Goal: Transaction & Acquisition: Obtain resource

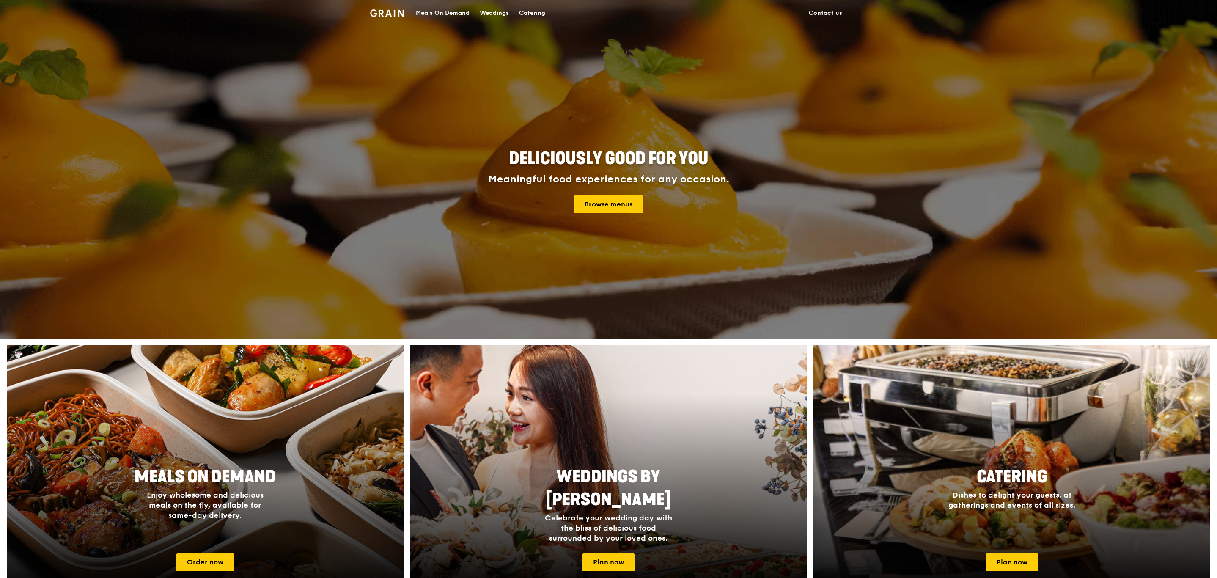
click at [442, 13] on div "Meals On Demand" at bounding box center [443, 12] width 54 height 25
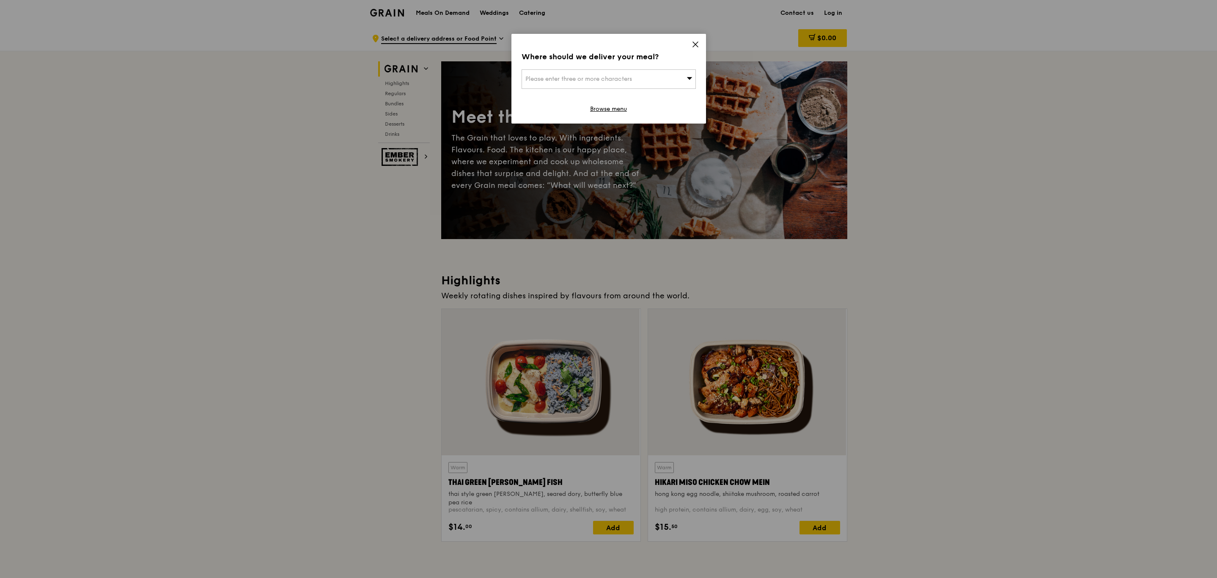
click at [694, 46] on icon at bounding box center [695, 45] width 8 height 8
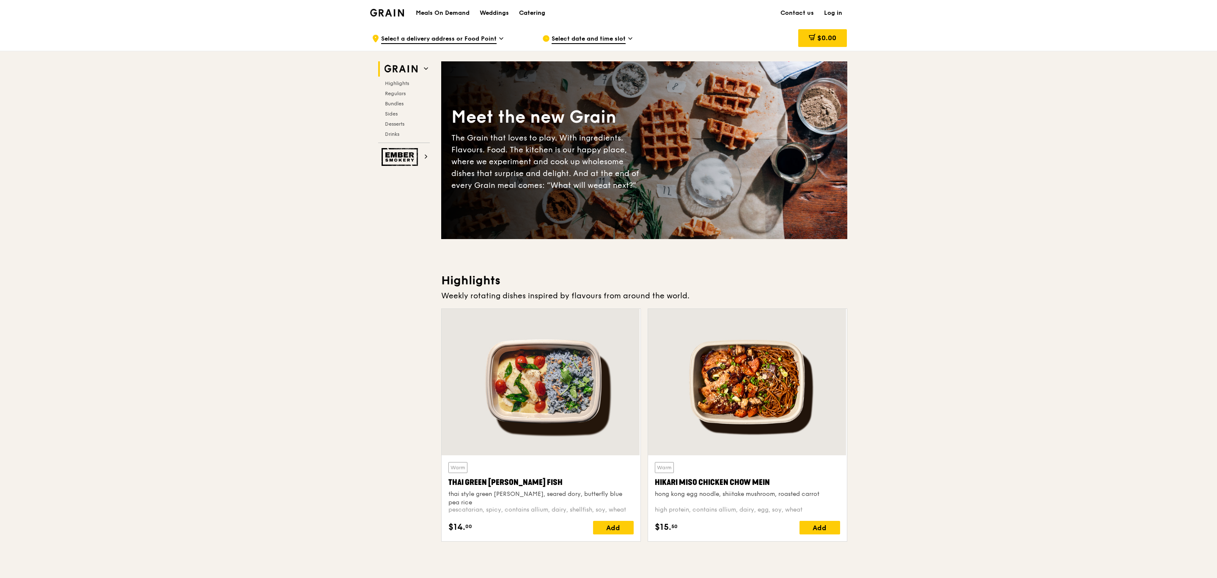
click at [535, 14] on div "Catering" at bounding box center [532, 12] width 26 height 25
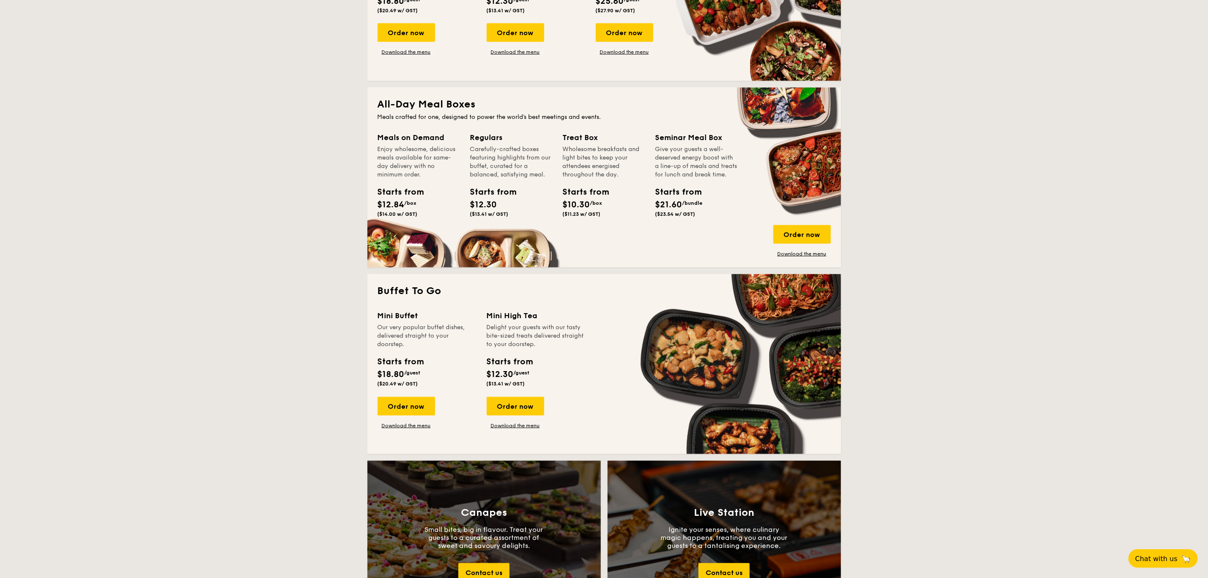
scroll to position [486, 0]
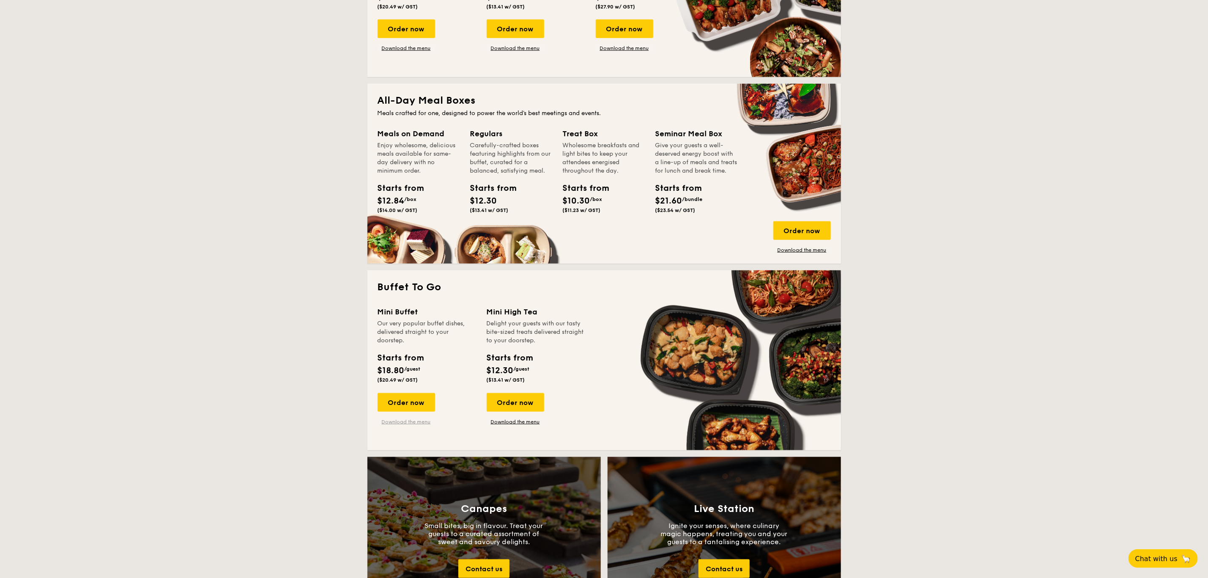
click at [416, 420] on link "Download the menu" at bounding box center [407, 421] width 58 height 7
